Goal: Transaction & Acquisition: Purchase product/service

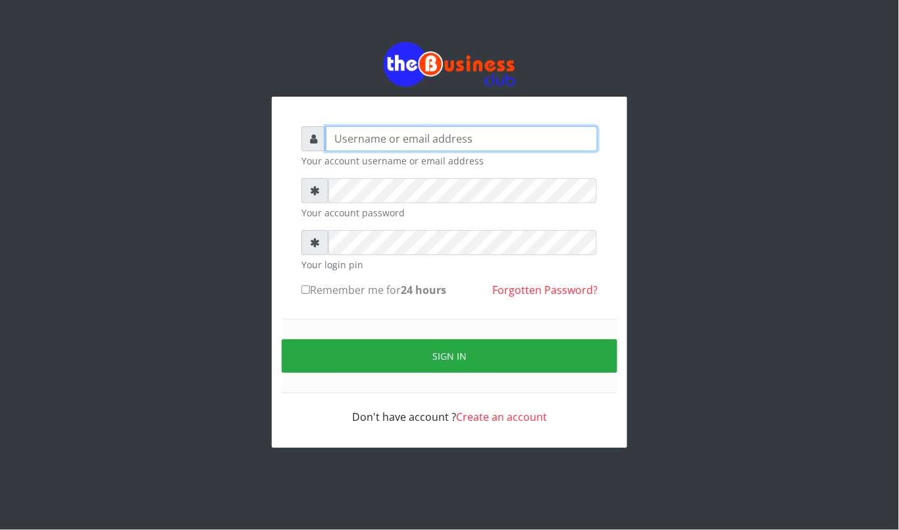
click at [480, 133] on input "text" at bounding box center [462, 138] width 272 height 25
type input "kennyclassy"
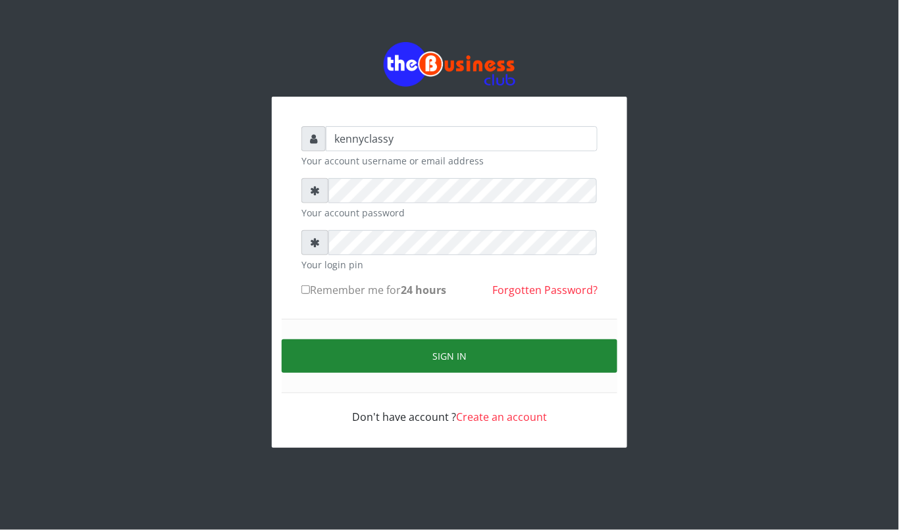
click at [464, 364] on button "Sign in" at bounding box center [449, 356] width 335 height 34
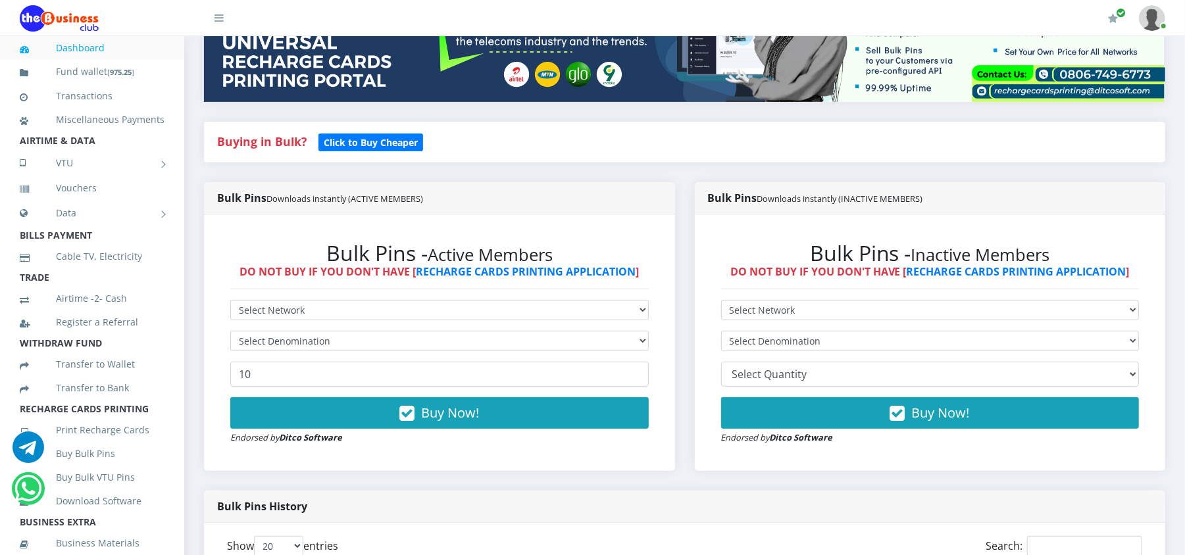
scroll to position [245, 0]
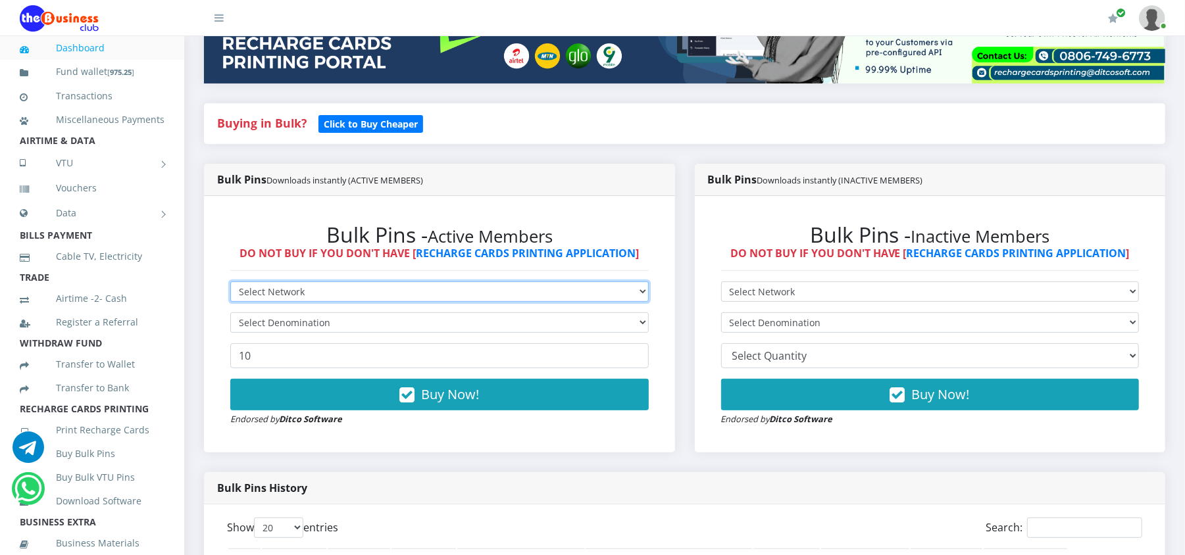
click at [572, 295] on select "Select Network MTN Globacom 9Mobile Airtel" at bounding box center [439, 292] width 418 height 20
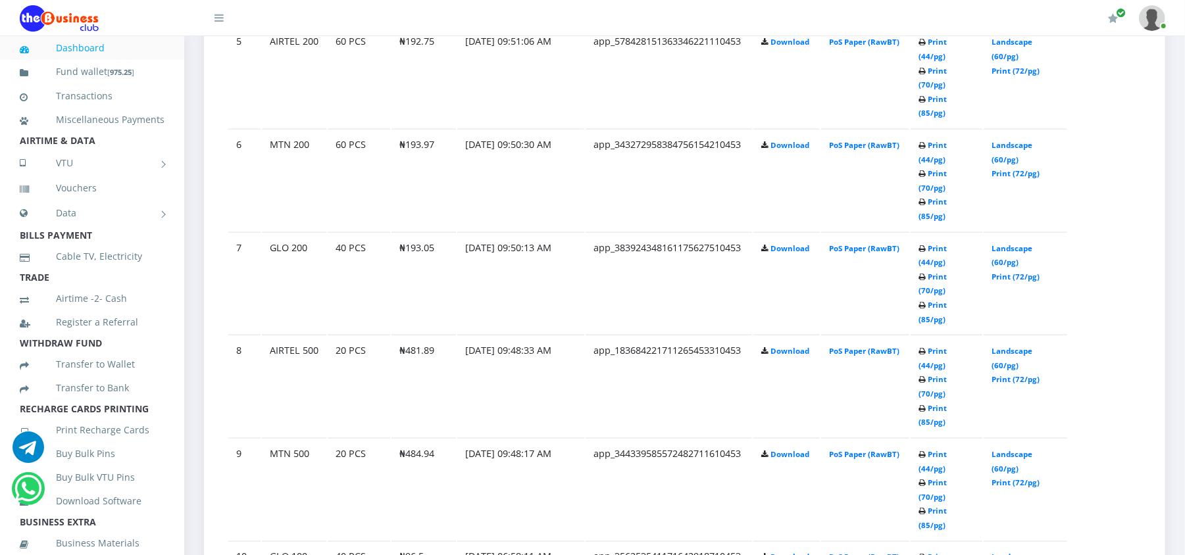
scroll to position [1239, 0]
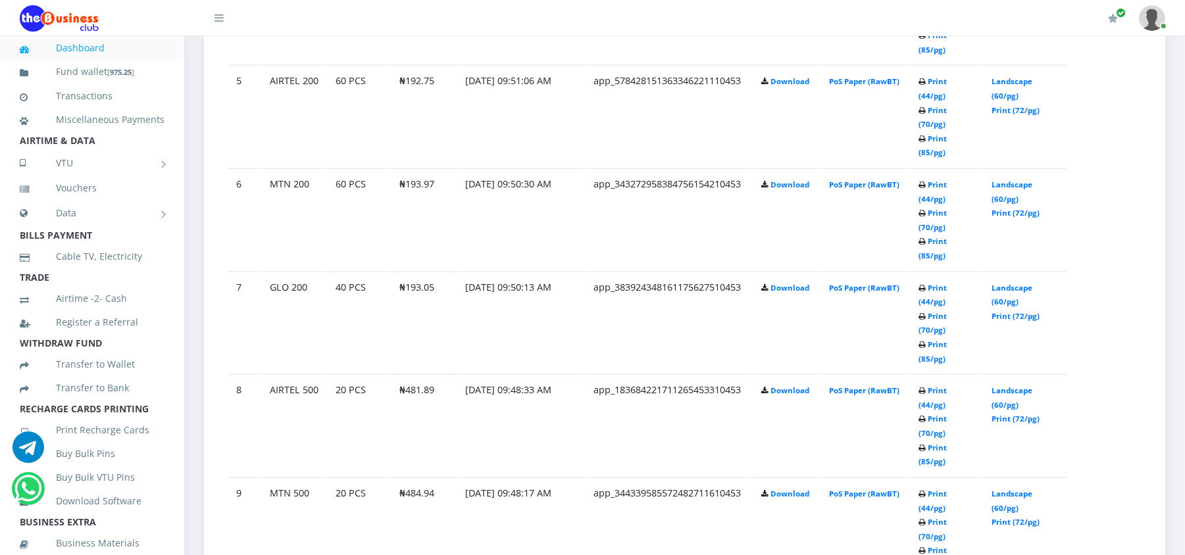
scroll to position [1239, 0]
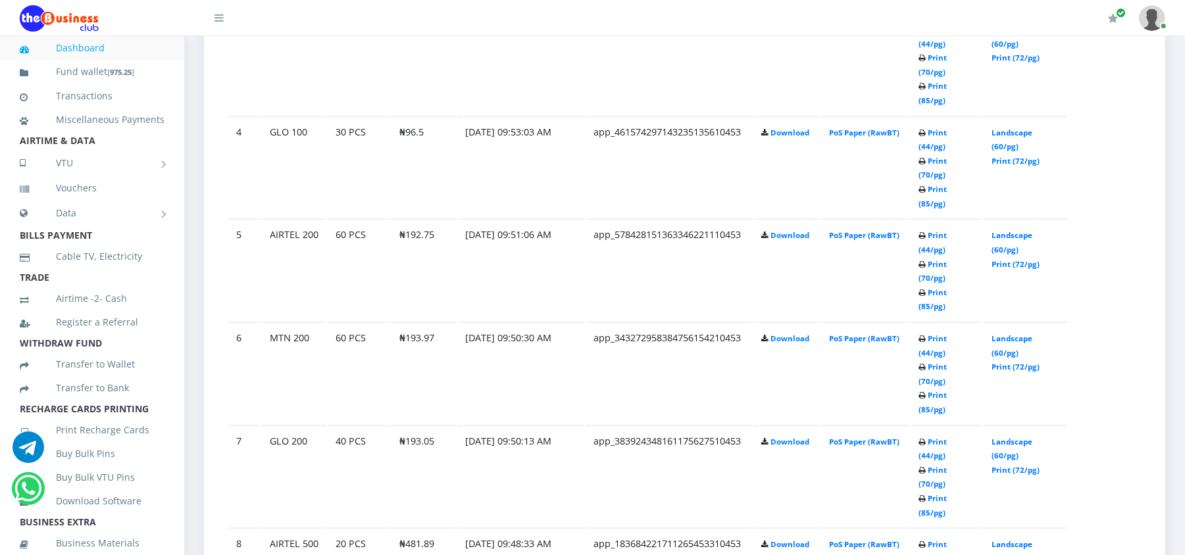
scroll to position [993, 0]
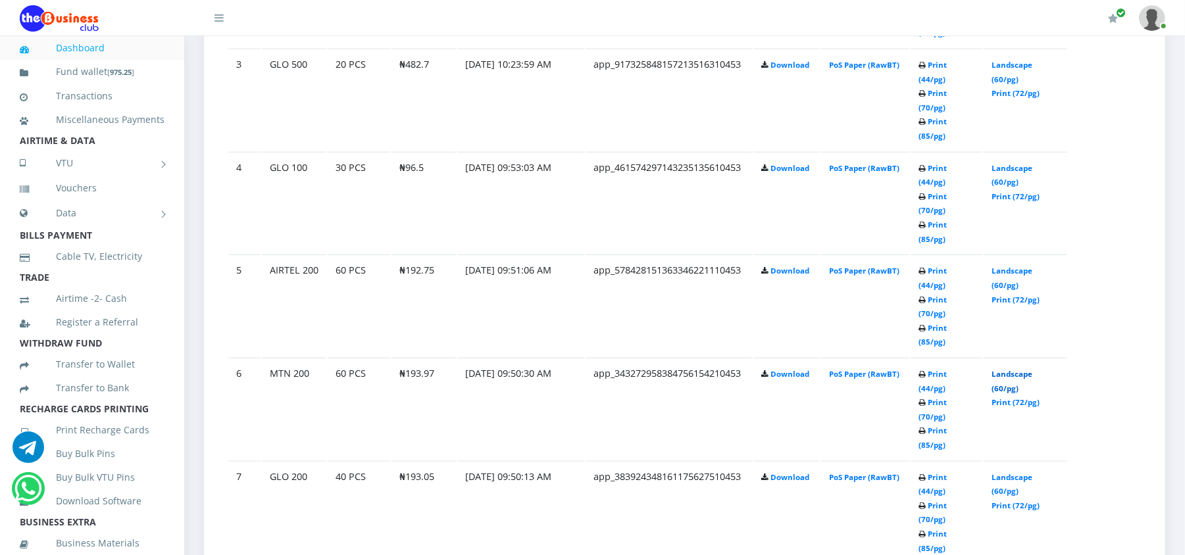
click at [1014, 369] on link "Landscape (60/pg)" at bounding box center [1011, 381] width 41 height 24
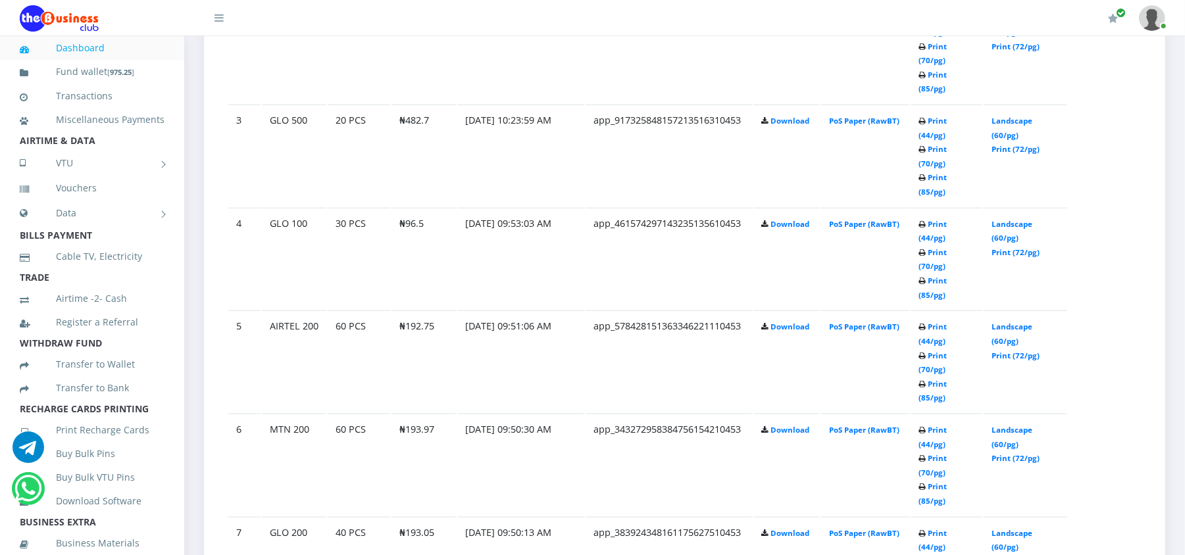
scroll to position [993, 0]
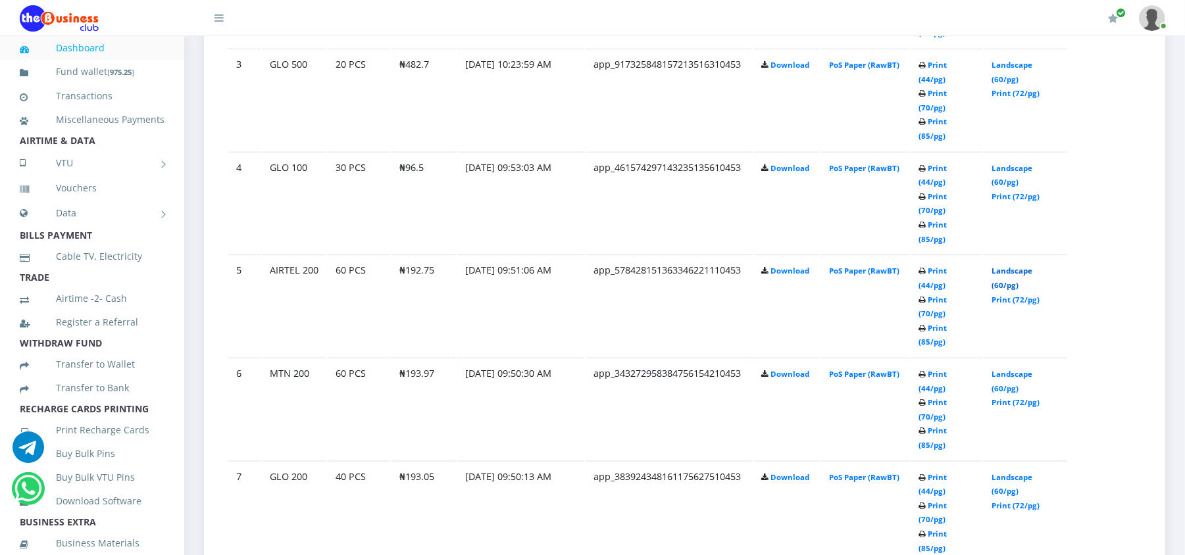
click at [1004, 266] on link "Landscape (60/pg)" at bounding box center [1011, 278] width 41 height 24
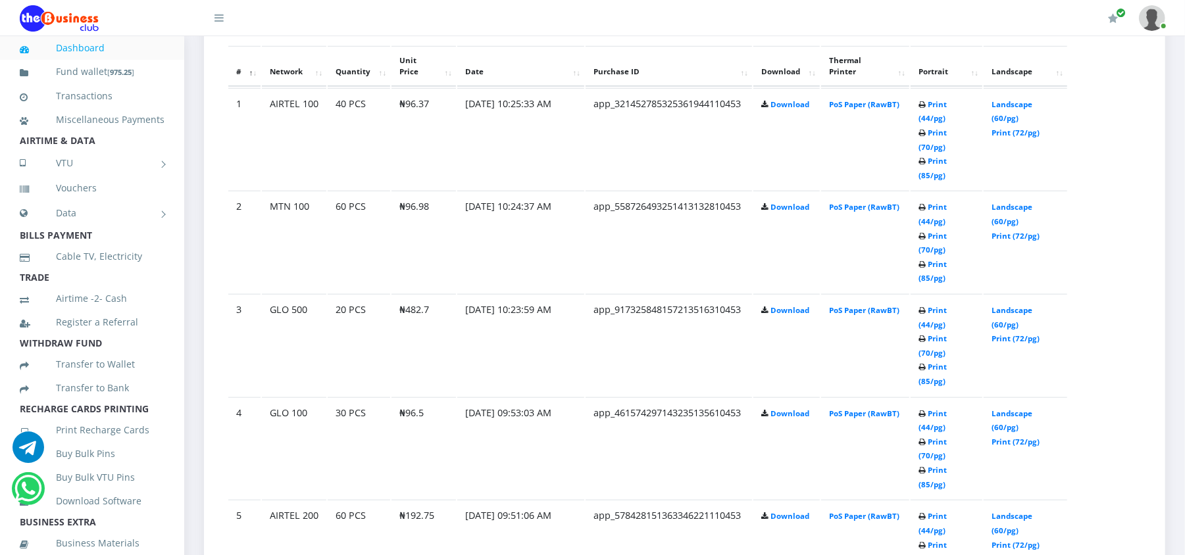
scroll to position [713, 0]
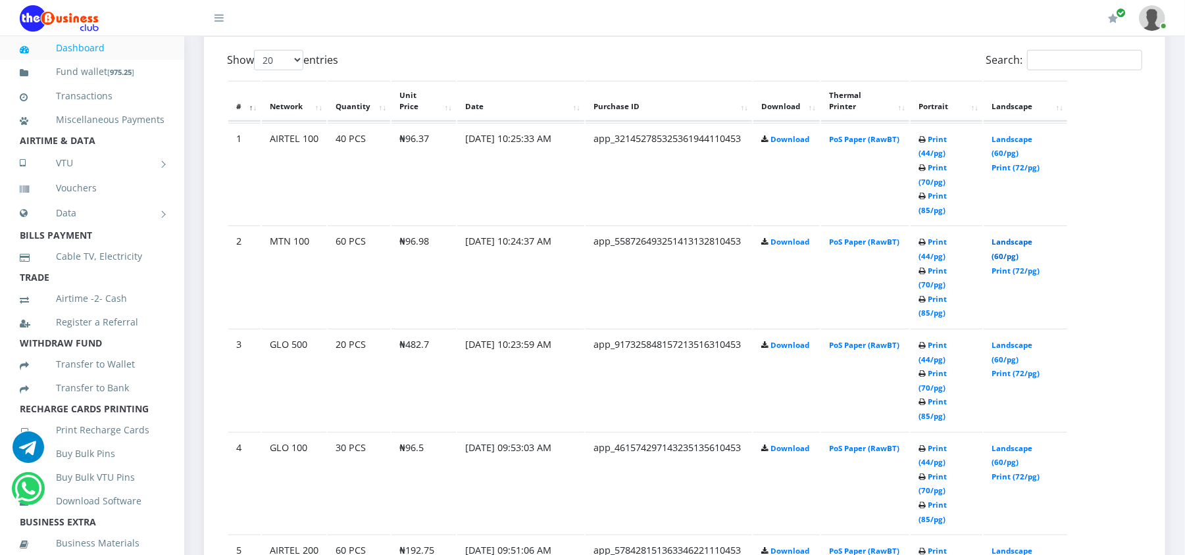
click at [1012, 237] on link "Landscape (60/pg)" at bounding box center [1011, 249] width 41 height 24
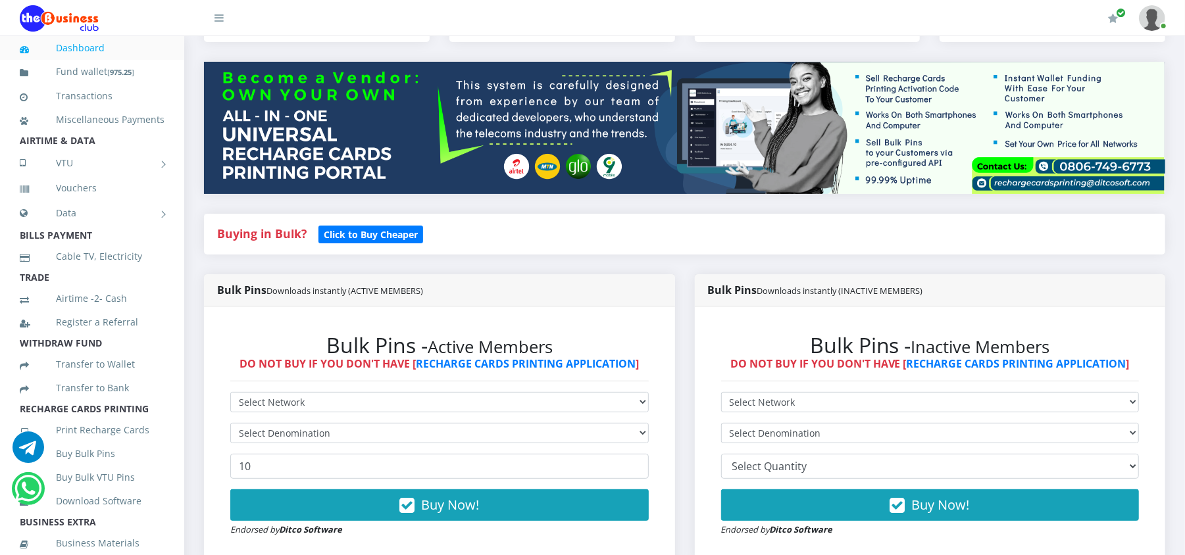
scroll to position [175, 0]
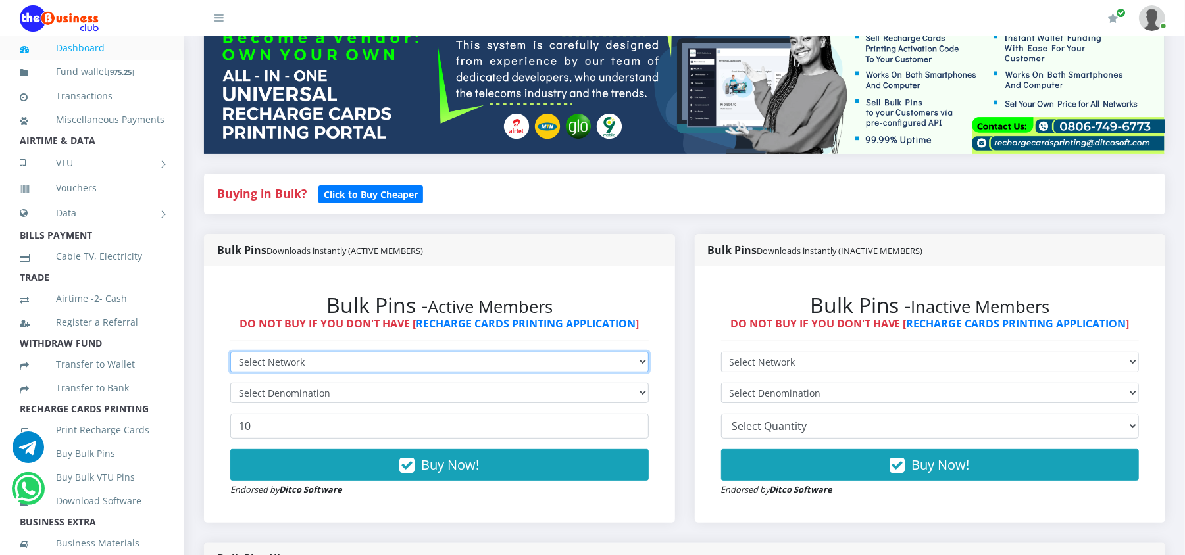
click at [435, 369] on select "Select Network MTN Globacom 9Mobile Airtel" at bounding box center [439, 362] width 418 height 20
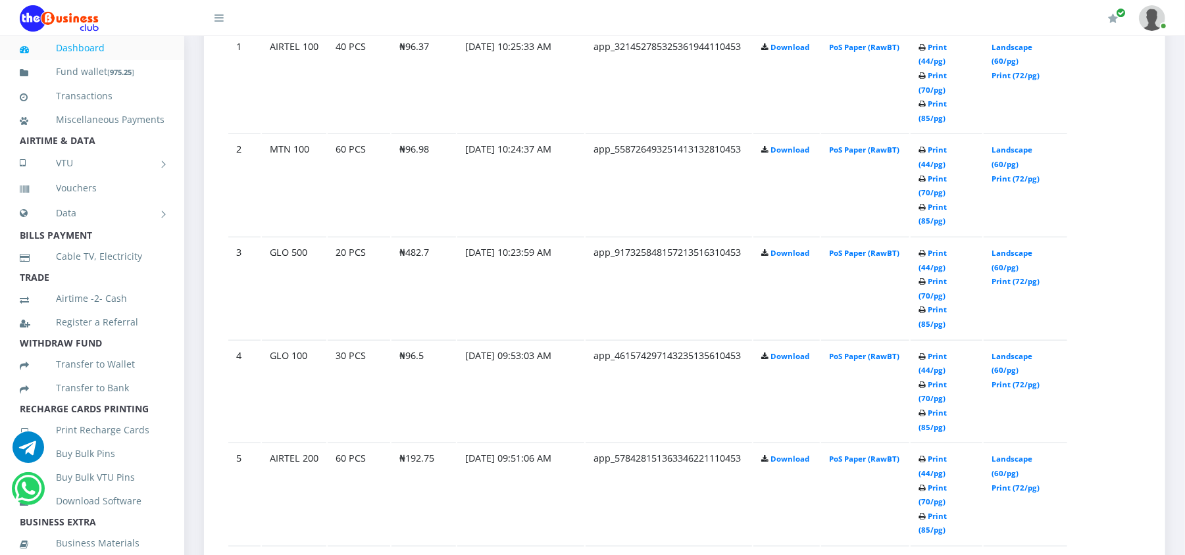
scroll to position [806, 0]
click at [939, 46] on link "Print (44/pg)" at bounding box center [932, 53] width 28 height 24
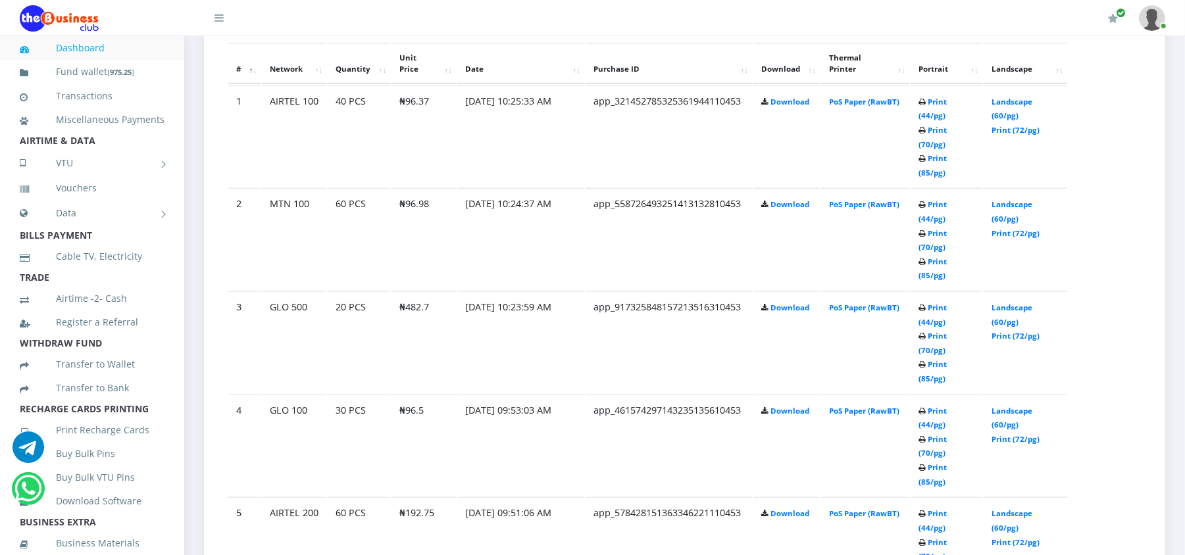
scroll to position [806, 0]
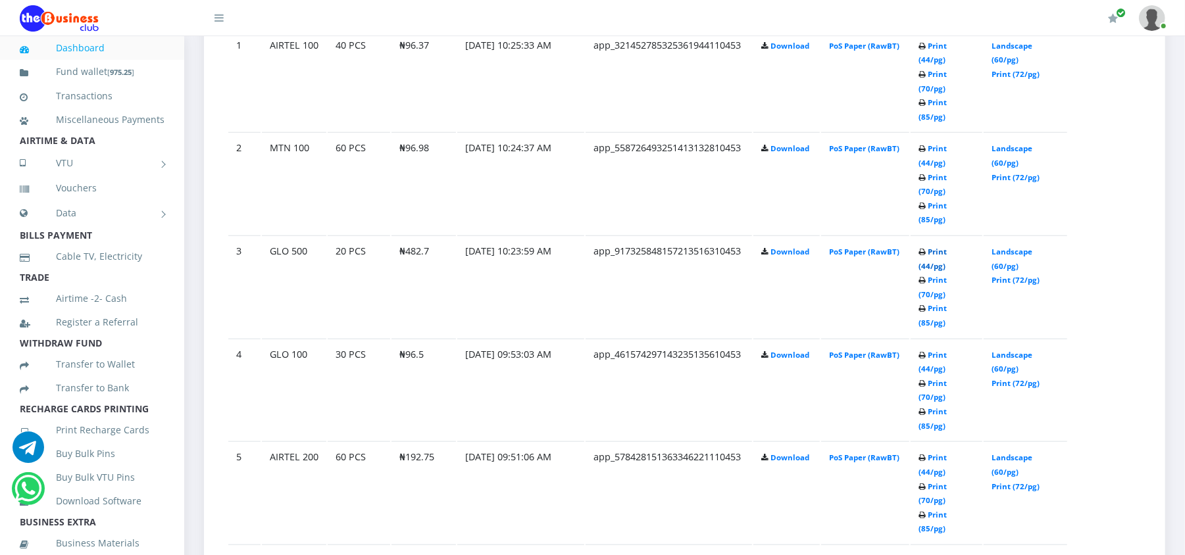
click at [947, 247] on link "Print (44/pg)" at bounding box center [932, 259] width 28 height 24
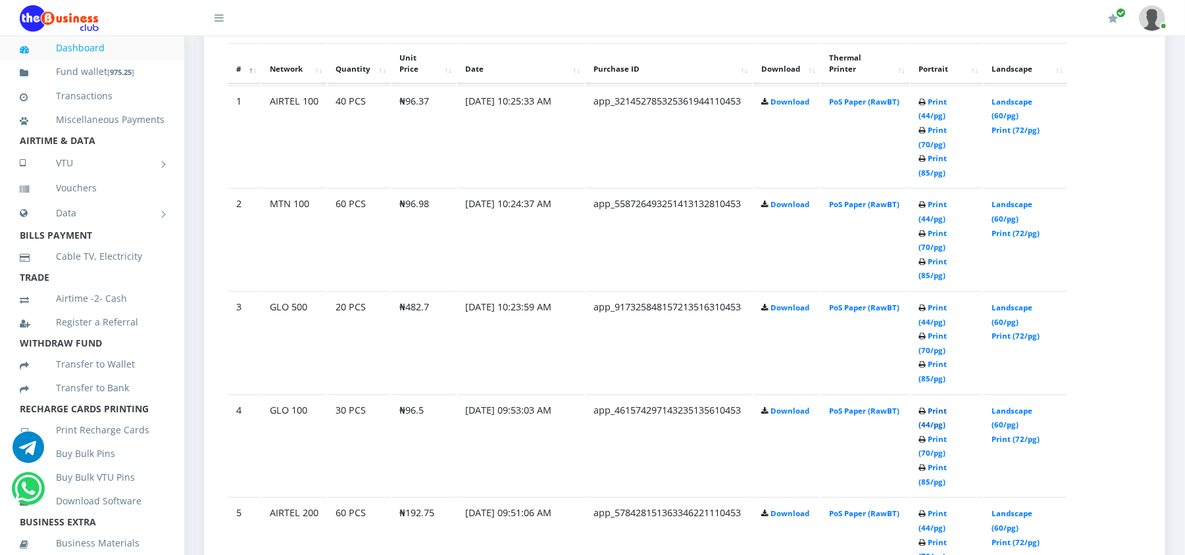
click at [940, 406] on link "Print (44/pg)" at bounding box center [932, 418] width 28 height 24
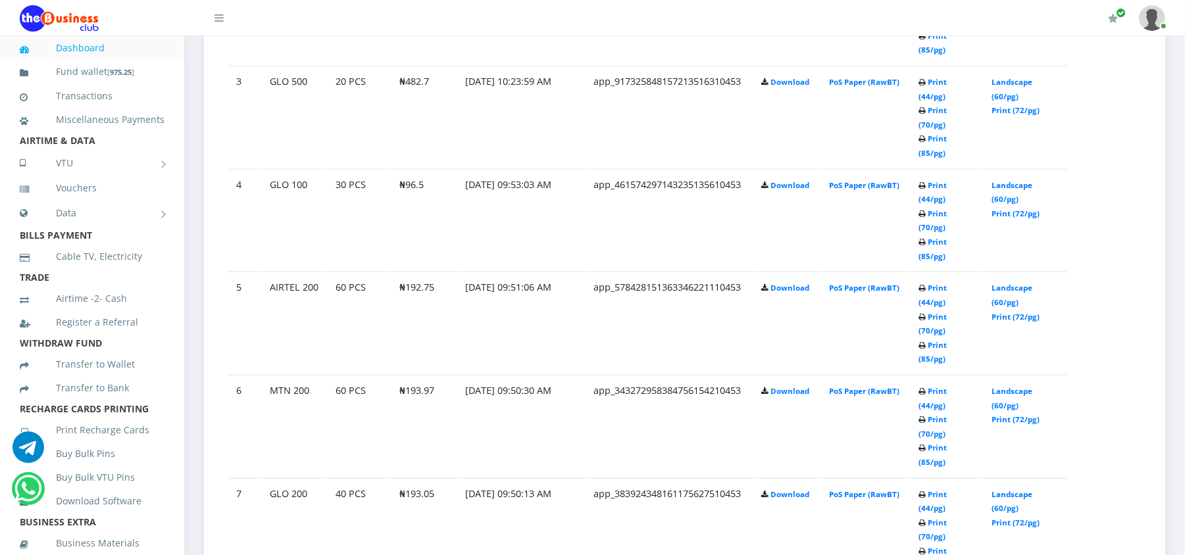
scroll to position [982, 0]
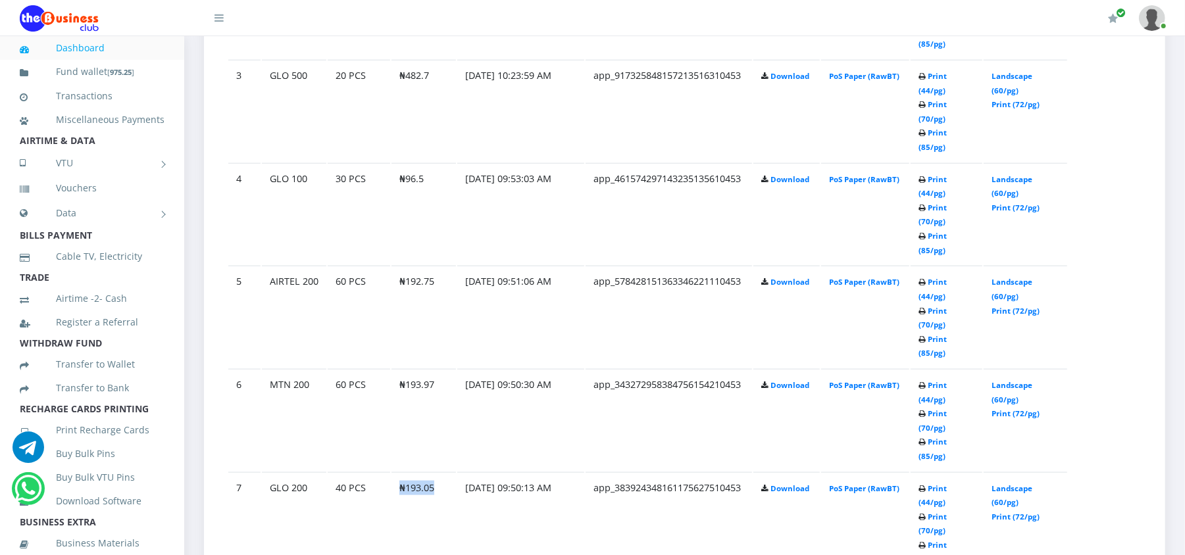
drag, startPoint x: 451, startPoint y: 263, endPoint x: 395, endPoint y: 262, distance: 55.3
click at [387, 472] on id "7 GLO 200 40 PCS ₦193.05 30.Aug.2025 09:50:13 AM app_383924348161175627510453 D…" at bounding box center [647, 523] width 839 height 102
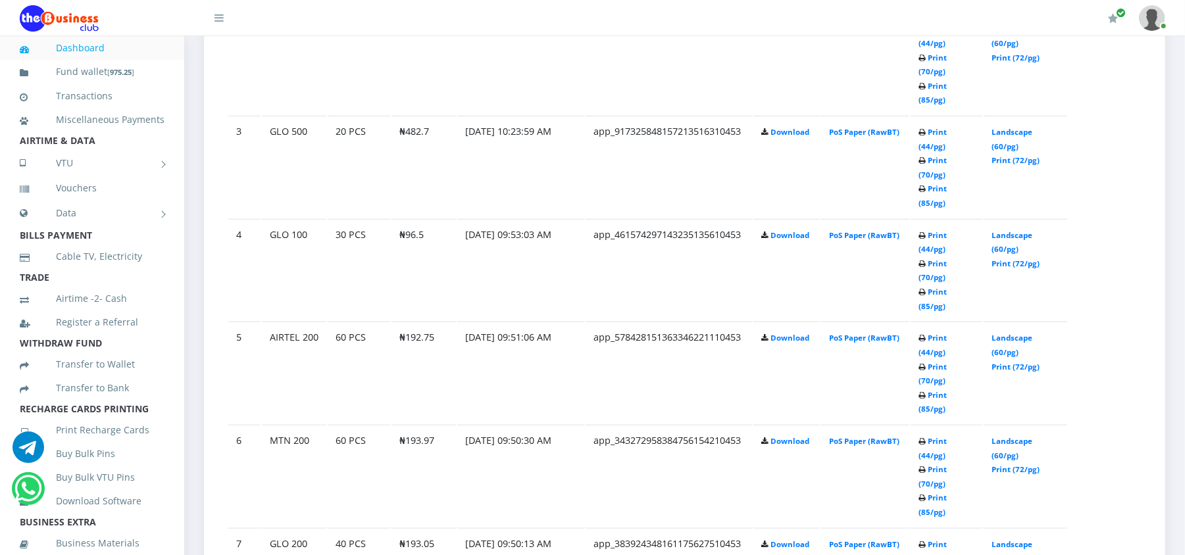
scroll to position [982, 0]
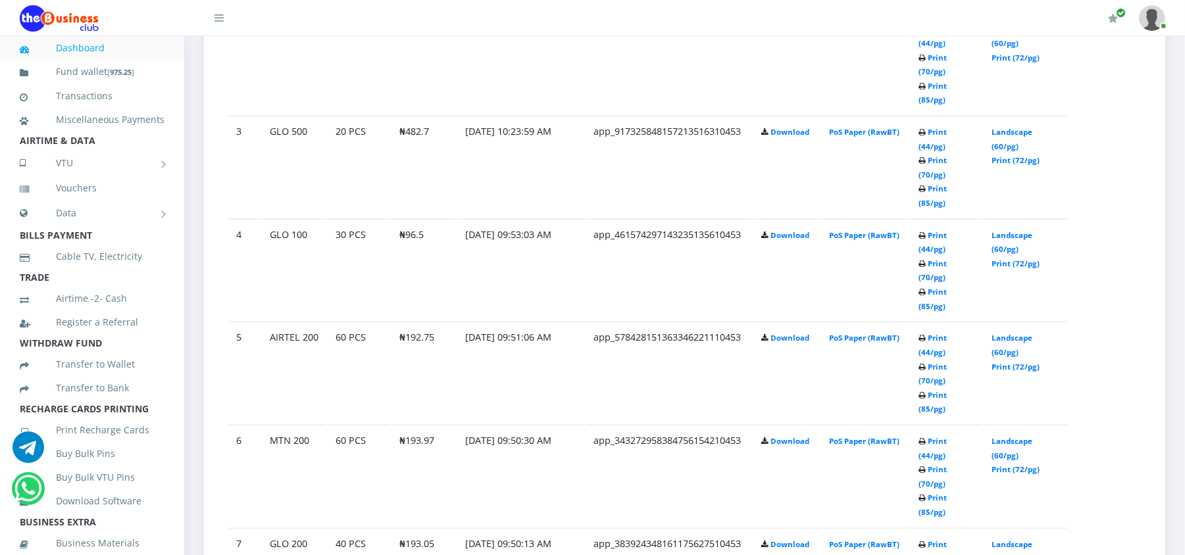
scroll to position [982, 0]
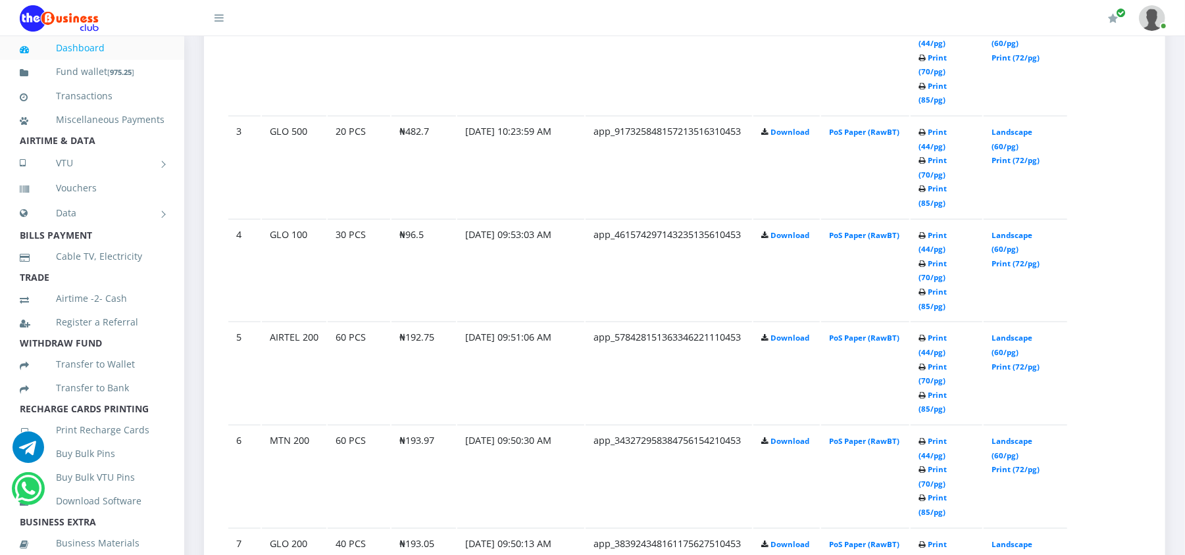
scroll to position [982, 0]
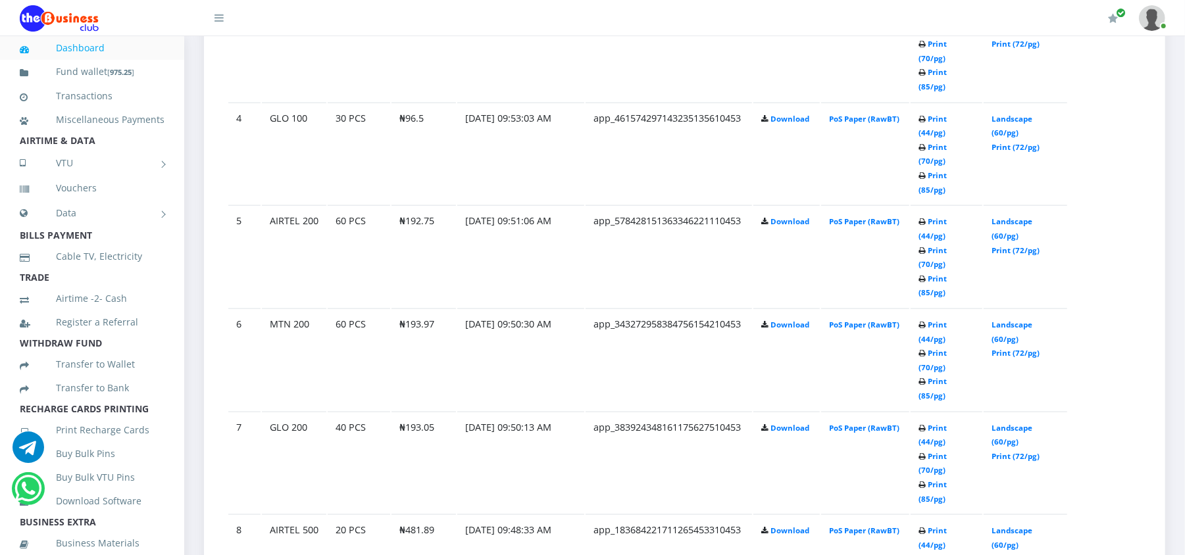
scroll to position [982, 0]
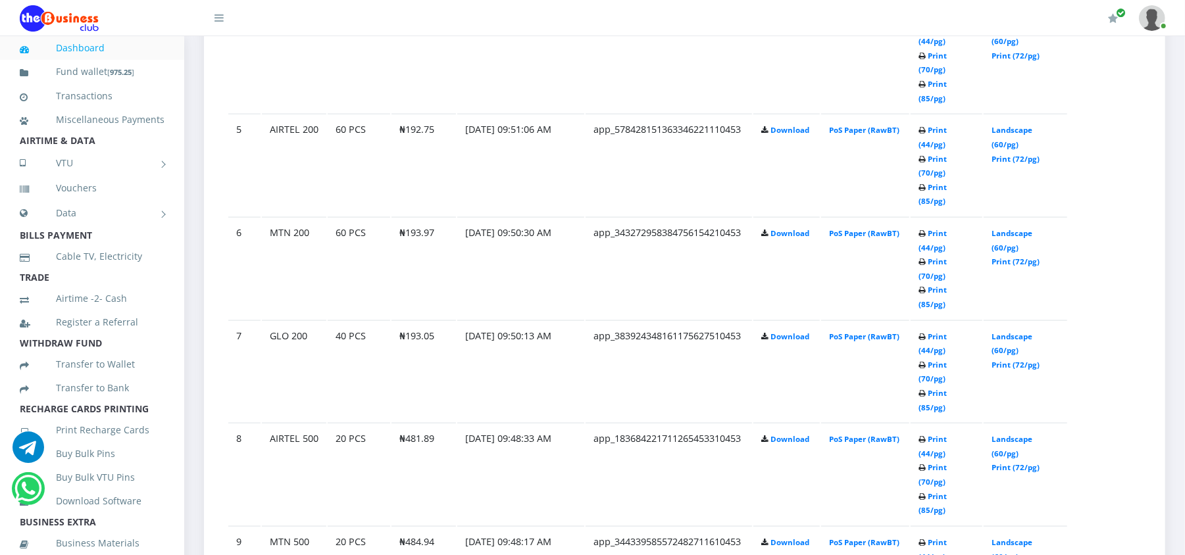
scroll to position [1169, 0]
